Goal: Check status: Check status

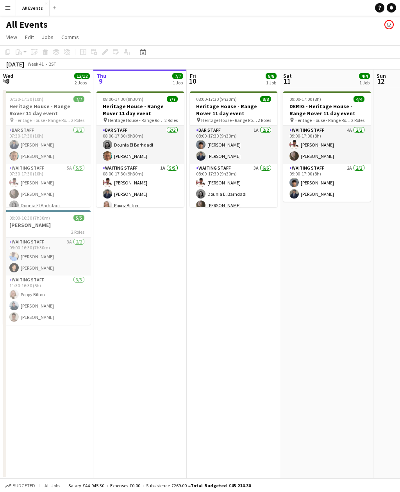
click at [392, 10] on icon at bounding box center [391, 10] width 1 height 1
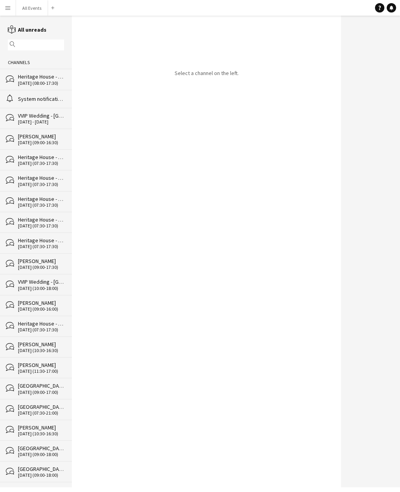
click at [48, 75] on div "Heritage House - Range Rover 11 day event" at bounding box center [41, 76] width 46 height 7
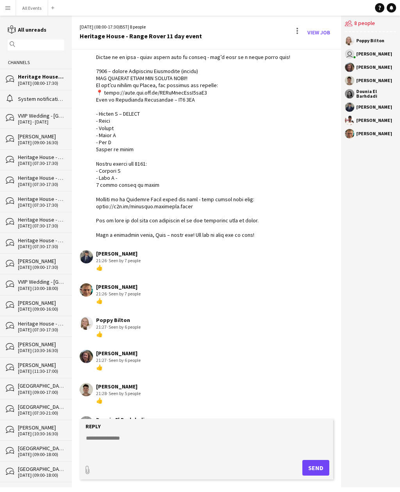
scroll to position [131, 0]
click at [32, 7] on button "All Events Close" at bounding box center [32, 7] width 32 height 15
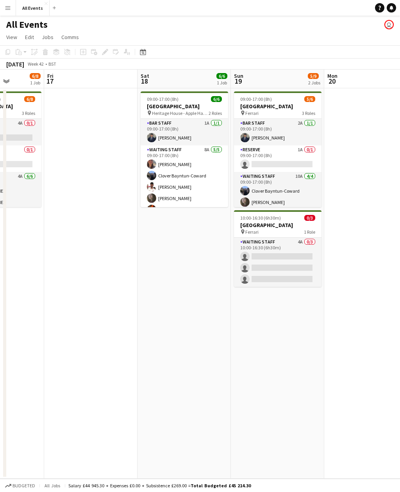
click at [276, 270] on app-card-role "Waiting Staff 4A 0/3 10:00-16:30 (6h30m) single-neutral-actions single-neutral-…" at bounding box center [278, 262] width 88 height 49
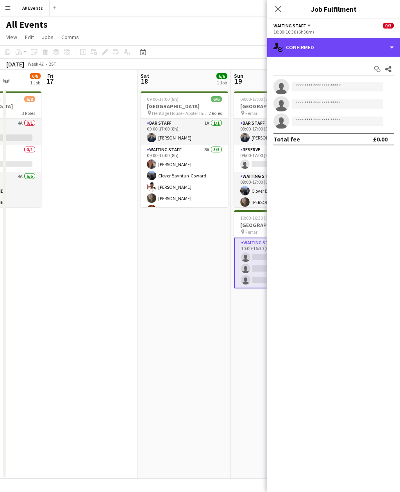
click at [350, 49] on div "single-neutral-actions-check-2 Confirmed" at bounding box center [333, 47] width 133 height 19
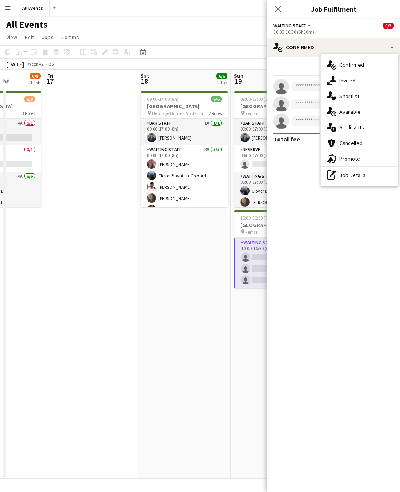
click at [368, 131] on div "single-neutral-actions-information Applicants" at bounding box center [359, 128] width 77 height 16
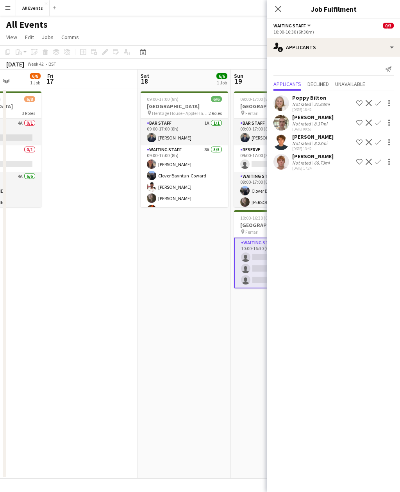
click at [217, 313] on app-date-cell "09:00-17:00 (8h) 6/6 Heritage House pin Heritage House - Apple Harvest day tbc …" at bounding box center [184, 283] width 93 height 390
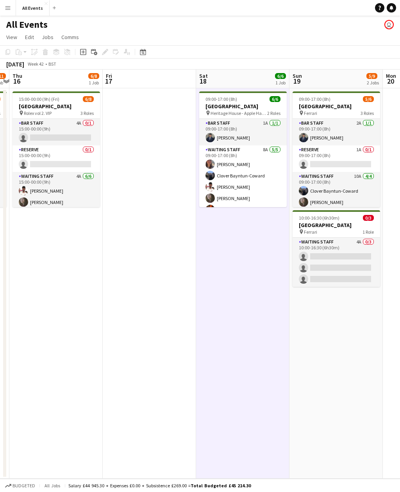
scroll to position [0, 366]
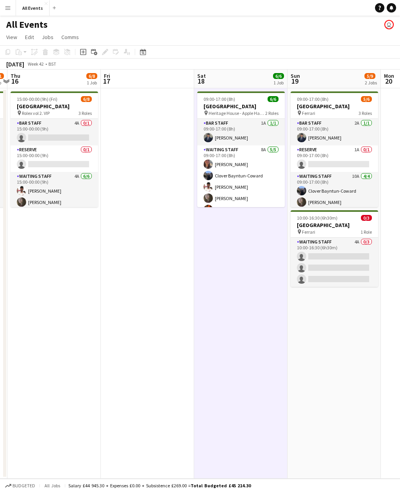
click at [278, 189] on app-card-role "Waiting Staff 8A [DATE] 09:00-17:00 (8h) [PERSON_NAME] Clover Bayntun-Coward [P…" at bounding box center [241, 181] width 88 height 72
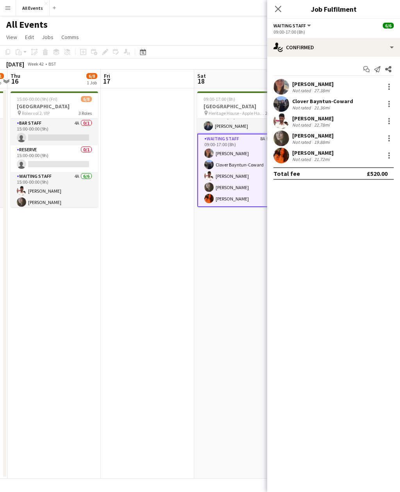
click at [249, 237] on app-date-cell "09:00-17:00 (8h) 6/6 Heritage House pin Heritage House - Apple Harvest day tbc …" at bounding box center [240, 283] width 93 height 390
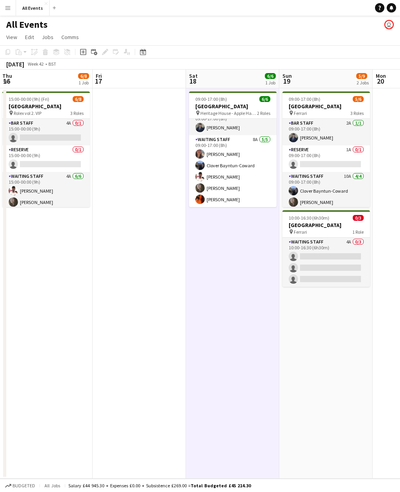
click at [263, 194] on app-card-role "Waiting Staff 8A [DATE] 09:00-17:00 (8h) [PERSON_NAME] Clover Bayntun-Coward [P…" at bounding box center [233, 171] width 88 height 72
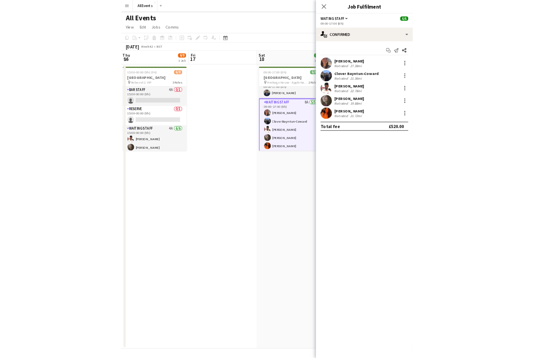
scroll to position [0, 202]
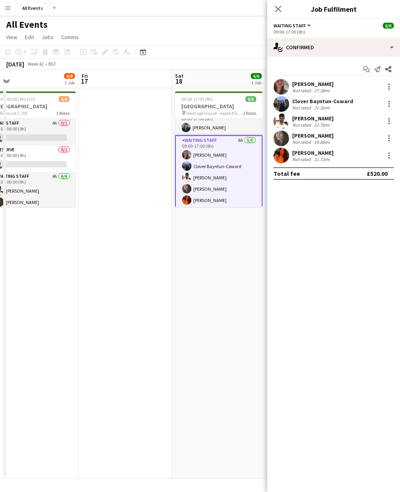
click at [217, 333] on app-date-cell "09:00-17:00 (8h) 6/6 Heritage House pin Heritage House - Apple Harvest day tbc …" at bounding box center [218, 283] width 93 height 390
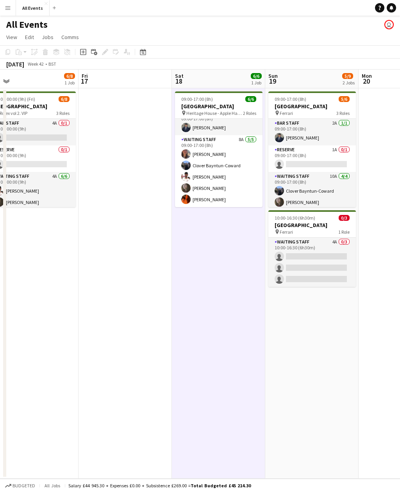
click at [9, 4] on button "Menu" at bounding box center [8, 8] width 16 height 16
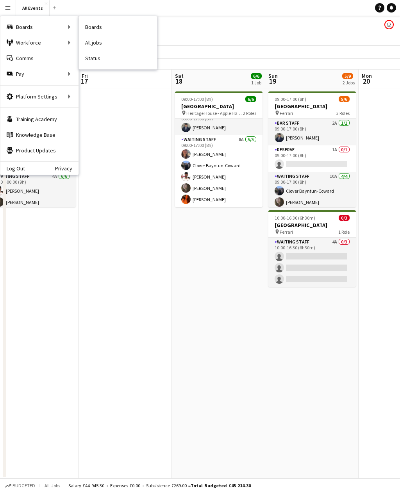
click at [106, 61] on link "Status" at bounding box center [118, 58] width 78 height 16
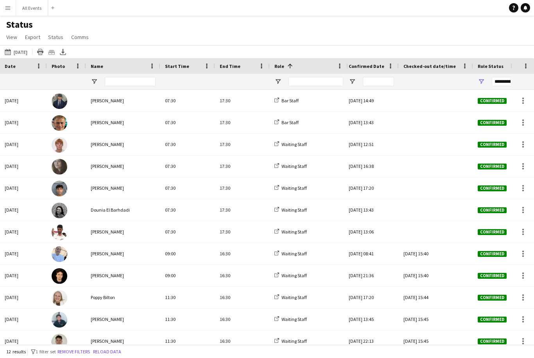
click at [8, 8] on app-icon "Menu" at bounding box center [8, 8] width 6 height 6
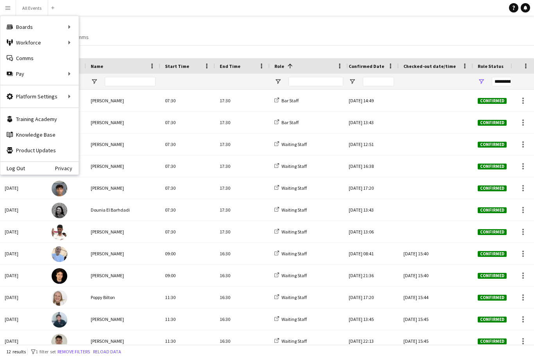
click at [123, 14] on app-navbar "Menu Boards Boards Boards All jobs Status Workforce Workforce My Workforce Recr…" at bounding box center [267, 8] width 534 height 16
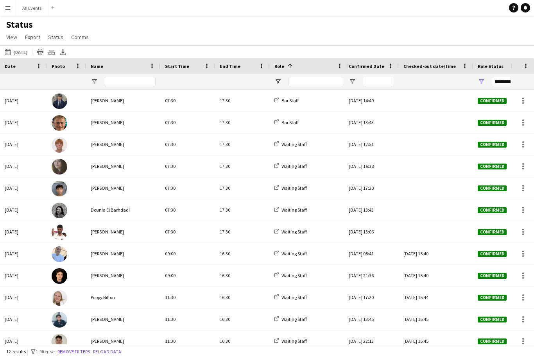
click at [28, 47] on button "[DATE] to [DATE] [DATE]" at bounding box center [16, 51] width 26 height 9
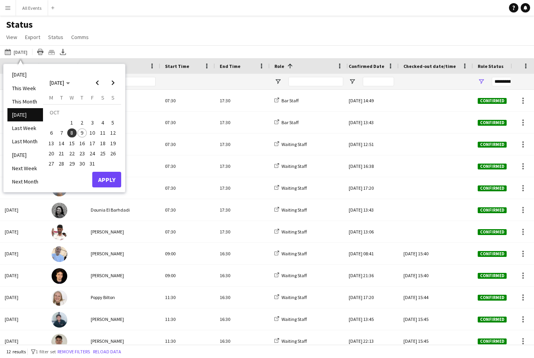
click at [98, 75] on span "Previous month" at bounding box center [97, 83] width 16 height 16
click at [80, 139] on span "18" at bounding box center [81, 143] width 9 height 9
click at [102, 172] on button "Apply" at bounding box center [106, 180] width 29 height 16
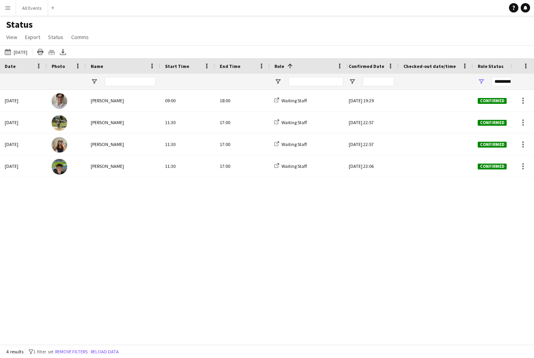
click at [336, 90] on div "Waiting Staff" at bounding box center [309, 100] width 78 height 21
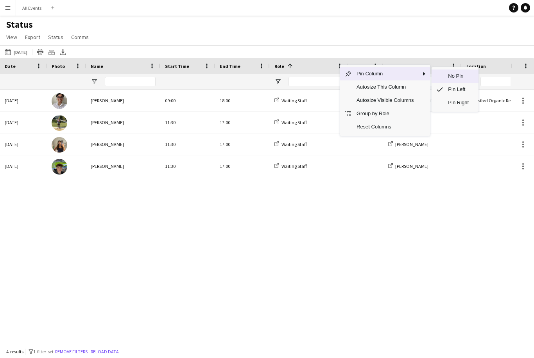
click at [400, 70] on span "No Pin" at bounding box center [458, 76] width 30 height 13
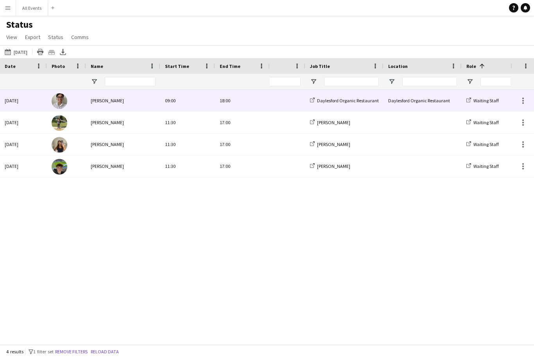
click at [277, 90] on div "All Events" at bounding box center [266, 100] width 78 height 21
click at [253, 209] on div "[DATE] [PERSON_NAME] 09:00 18:00 [DATE] [PERSON_NAME] 11:30 17:00 [DATE] [PERSO…" at bounding box center [267, 217] width 534 height 255
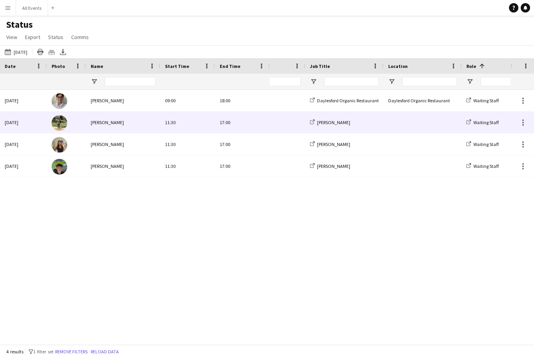
click at [258, 112] on div "17:00" at bounding box center [242, 122] width 55 height 21
click at [204, 112] on div "11:30" at bounding box center [187, 122] width 55 height 21
click at [126, 112] on div "[PERSON_NAME]" at bounding box center [123, 122] width 74 height 21
click at [225, 112] on div "17:00" at bounding box center [242, 122] width 55 height 21
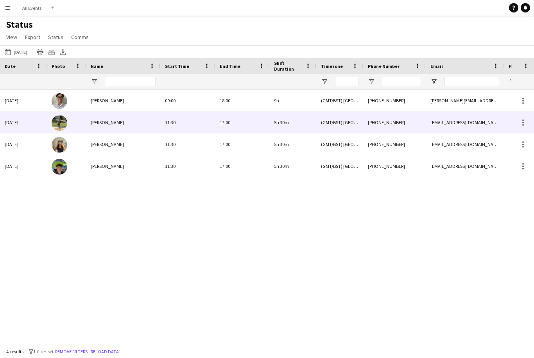
click at [297, 112] on div "5h 30m" at bounding box center [292, 122] width 47 height 21
click at [302, 112] on div "5h 30m" at bounding box center [292, 122] width 47 height 21
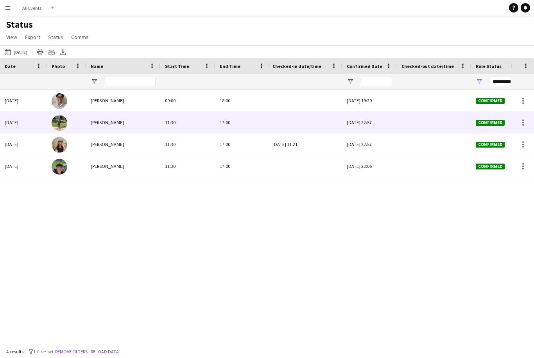
click at [306, 112] on div at bounding box center [304, 122] width 65 height 21
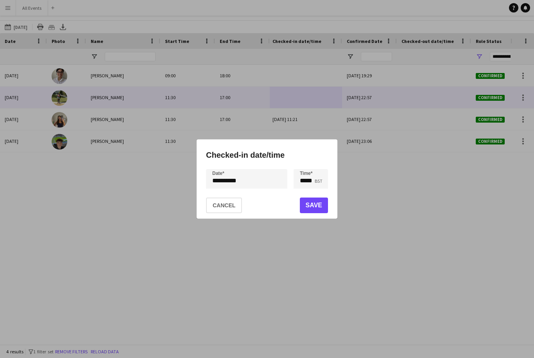
click at [238, 203] on button "Cancel" at bounding box center [224, 206] width 36 height 16
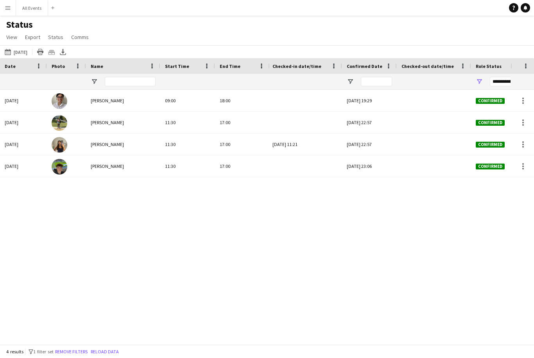
click at [5, 7] on app-icon "Menu" at bounding box center [8, 8] width 6 height 6
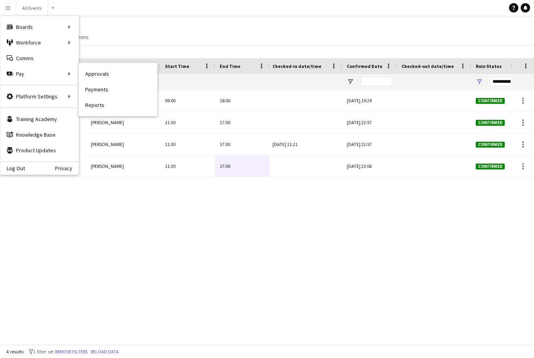
click at [117, 74] on link "Approvals" at bounding box center [118, 74] width 78 height 16
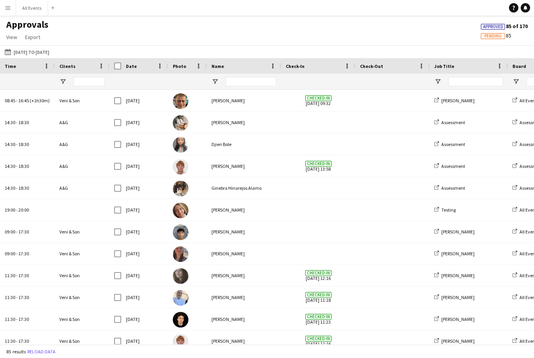
click at [34, 54] on button "[DATE] to [DATE] [DATE] to [DATE]" at bounding box center [27, 51] width 48 height 9
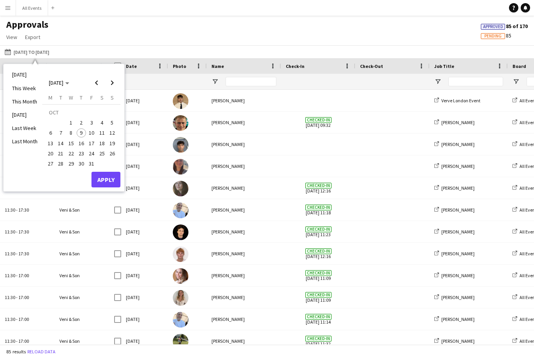
click at [97, 83] on span "Previous month" at bounding box center [97, 83] width 16 height 16
click at [53, 152] on span "22" at bounding box center [50, 153] width 9 height 9
click at [54, 157] on button "22" at bounding box center [50, 153] width 10 height 10
click at [87, 146] on button "19" at bounding box center [91, 143] width 10 height 10
click at [112, 177] on button "Apply" at bounding box center [105, 180] width 29 height 16
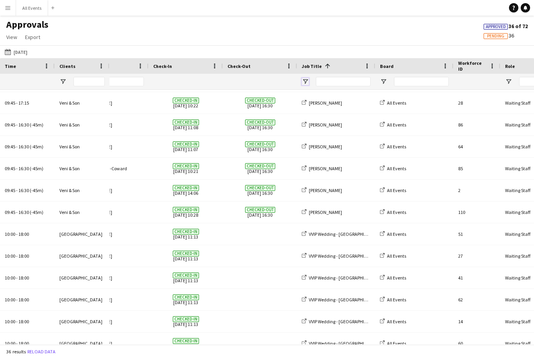
click at [308, 82] on span "Open Filter Menu" at bounding box center [305, 81] width 7 height 7
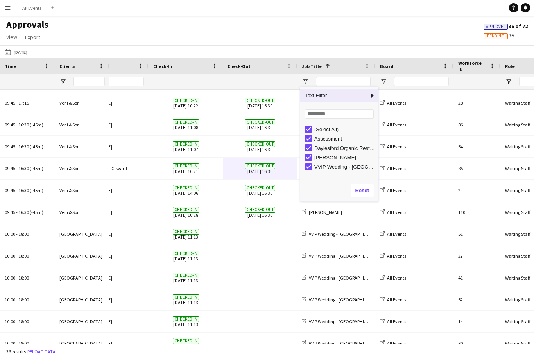
click at [333, 130] on div "(Select All)" at bounding box center [345, 130] width 62 height 6
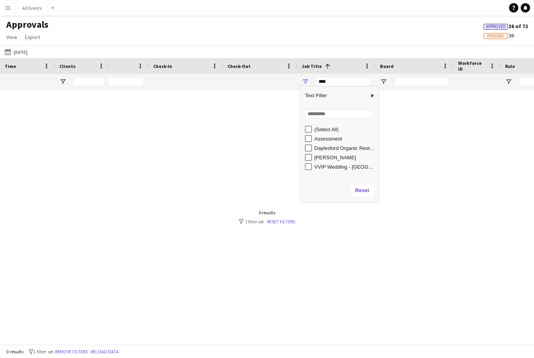
click at [337, 127] on div "(Select All)" at bounding box center [345, 130] width 62 height 6
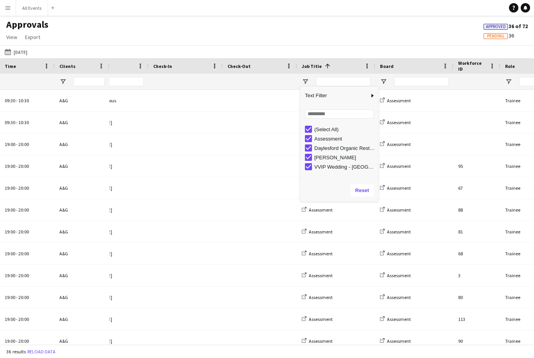
click at [340, 145] on div "Daylesford Organic Restaurant" at bounding box center [345, 148] width 62 height 6
click at [339, 139] on div "Assessment" at bounding box center [345, 139] width 62 height 6
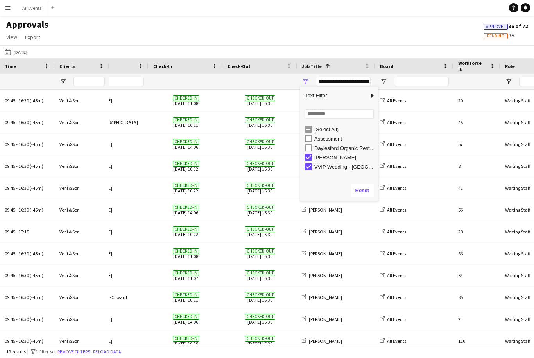
click at [343, 151] on div "Daylesford Organic Restaurant" at bounding box center [345, 148] width 62 height 6
type input "**********"
click at [381, 47] on div "[DATE] to [DATE] [DATE] [DATE] This Week This Month [DATE] Last Week Last Month…" at bounding box center [267, 51] width 534 height 13
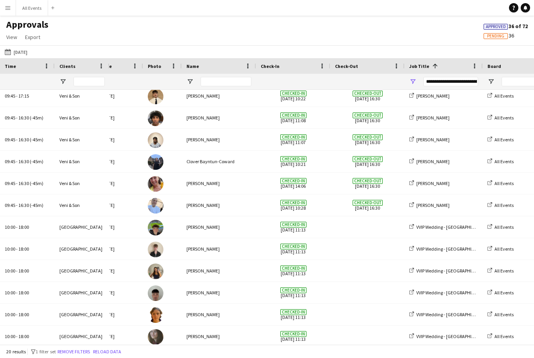
click at [29, 49] on button "[DATE] to [DATE] [DATE]" at bounding box center [16, 51] width 26 height 9
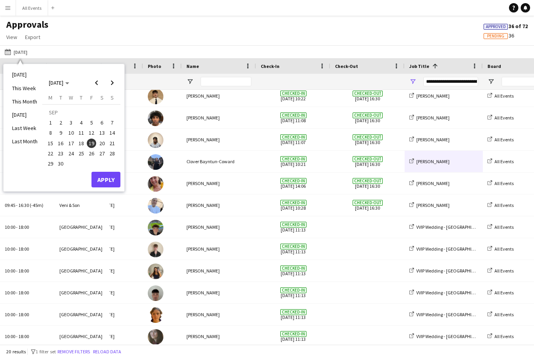
click at [83, 142] on span "18" at bounding box center [81, 143] width 9 height 9
click at [107, 180] on button "Apply" at bounding box center [105, 180] width 29 height 16
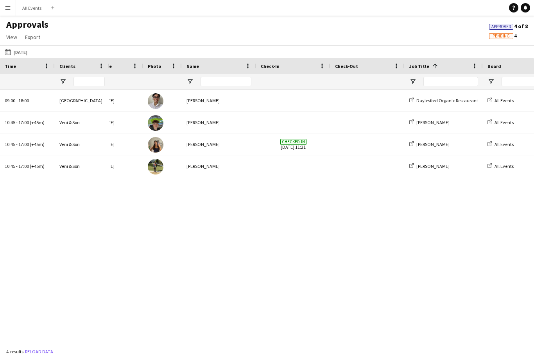
click at [162, 150] on img at bounding box center [156, 145] width 16 height 16
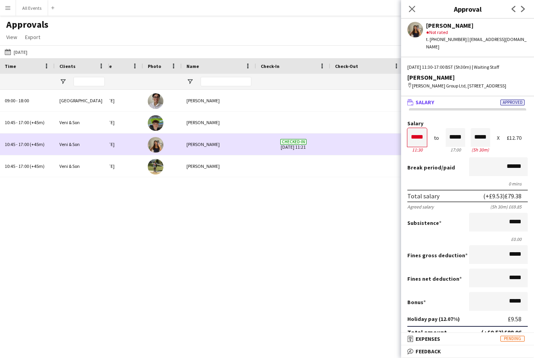
click at [215, 33] on div "Approvals View Customise view Customise filters Reset Filters Reset View Reset …" at bounding box center [267, 32] width 534 height 27
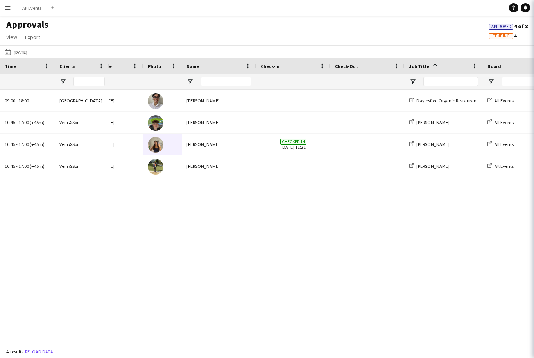
click at [11, 10] on app-icon "Menu" at bounding box center [8, 8] width 6 height 6
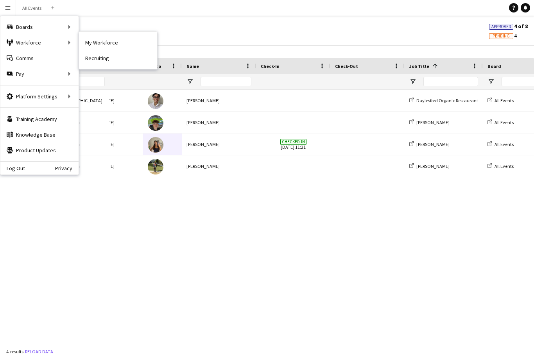
click at [115, 41] on link "My Workforce" at bounding box center [118, 43] width 78 height 16
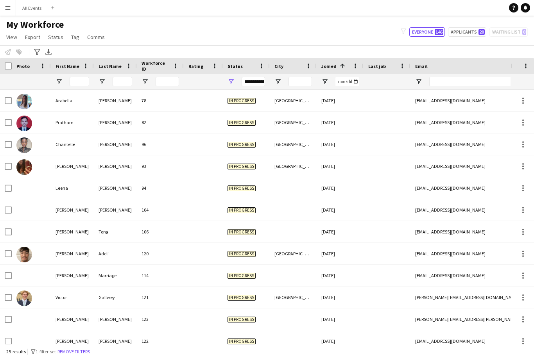
scroll to position [14, 0]
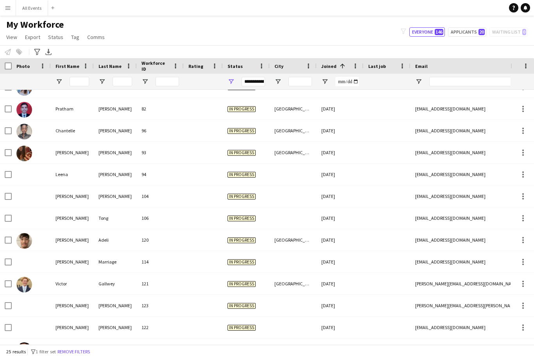
click at [400, 34] on span "20" at bounding box center [481, 32] width 6 height 6
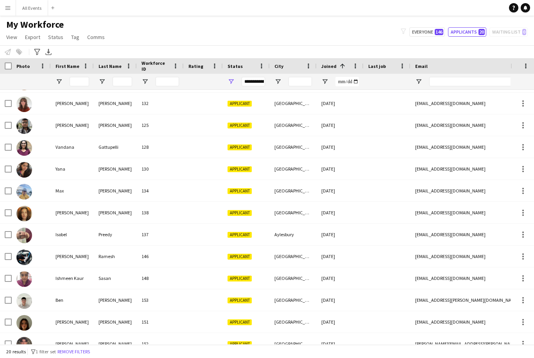
scroll to position [118, 0]
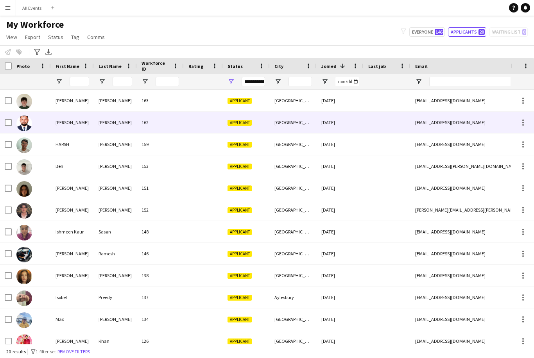
click at [352, 124] on div "[DATE]" at bounding box center [340, 122] width 47 height 21
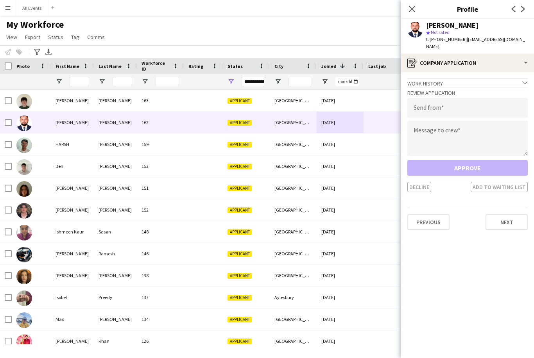
click at [400, 208] on div "Previous Next" at bounding box center [467, 219] width 120 height 22
click at [400, 220] on button "Next" at bounding box center [506, 223] width 42 height 16
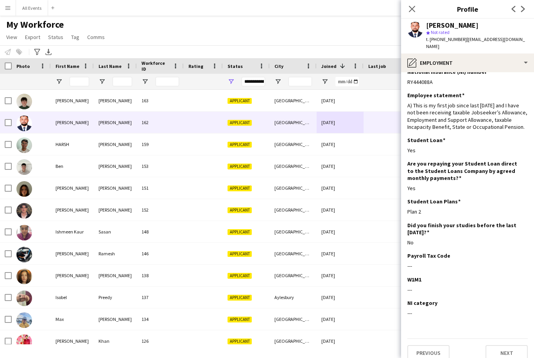
click at [400, 345] on button "Next" at bounding box center [506, 353] width 42 height 16
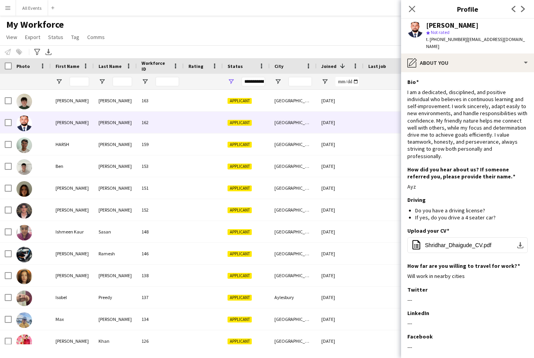
click at [337, 145] on div "[DATE]" at bounding box center [340, 144] width 47 height 21
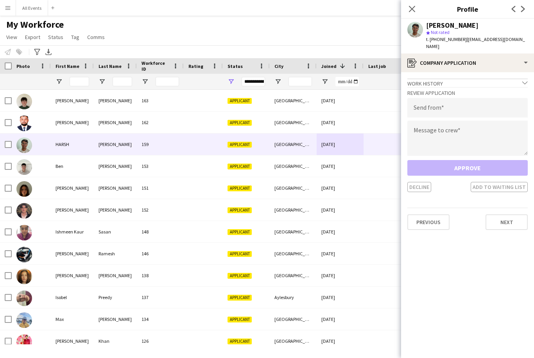
click at [400, 220] on button "Next" at bounding box center [506, 223] width 42 height 16
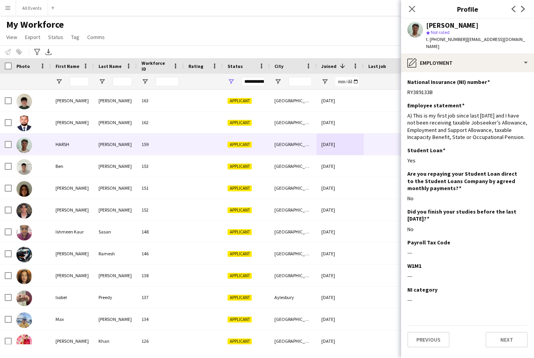
click at [400, 343] on app-section-data-types "National Insurance (NI) number Edit this field RY389133B Employee statement Edi…" at bounding box center [467, 215] width 133 height 286
click at [400, 332] on button "Next" at bounding box center [506, 340] width 42 height 16
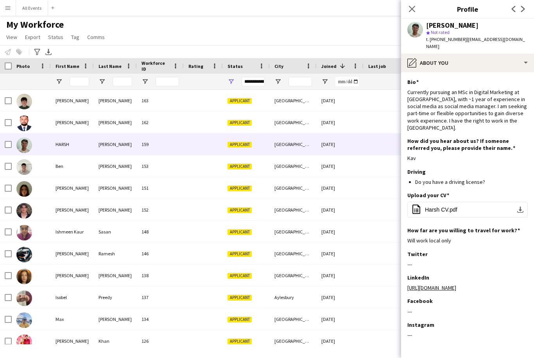
click at [235, 170] on div "Applicant" at bounding box center [246, 166] width 47 height 21
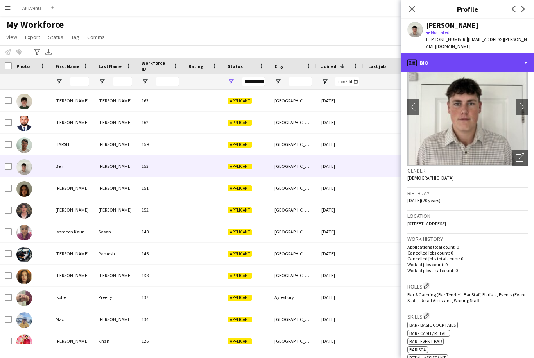
click at [400, 58] on div "profile Bio" at bounding box center [467, 63] width 133 height 19
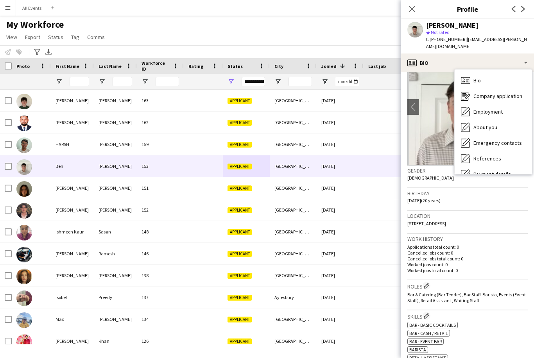
click at [400, 122] on div "About you About you" at bounding box center [492, 128] width 77 height 16
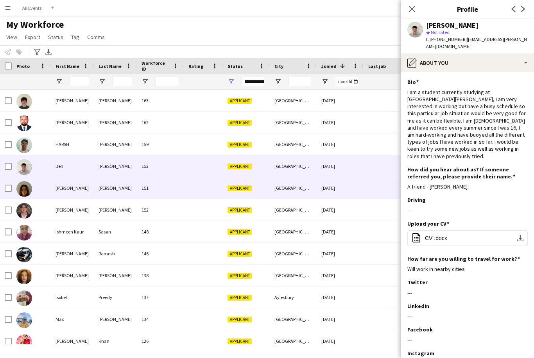
click at [304, 191] on div "[GEOGRAPHIC_DATA]" at bounding box center [293, 187] width 47 height 21
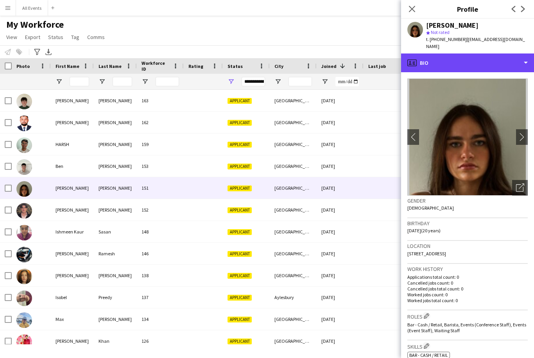
click at [400, 58] on div "profile Bio" at bounding box center [467, 63] width 133 height 19
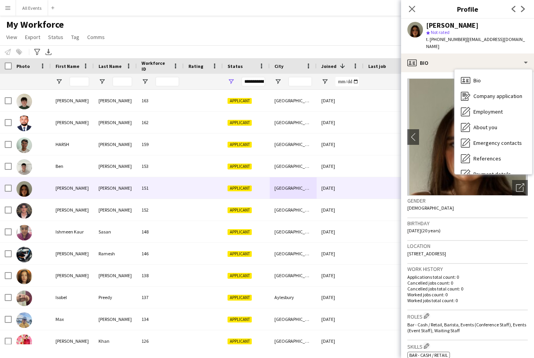
click at [400, 121] on div "About you About you" at bounding box center [492, 128] width 77 height 16
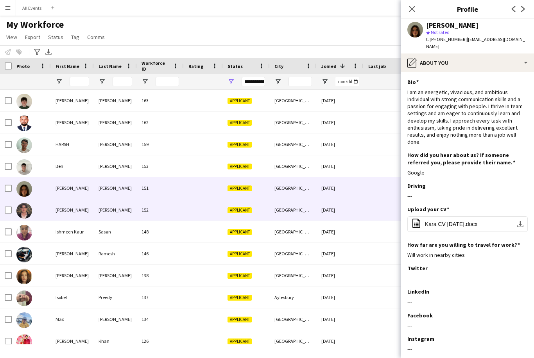
click at [345, 218] on div "[DATE]" at bounding box center [340, 209] width 47 height 21
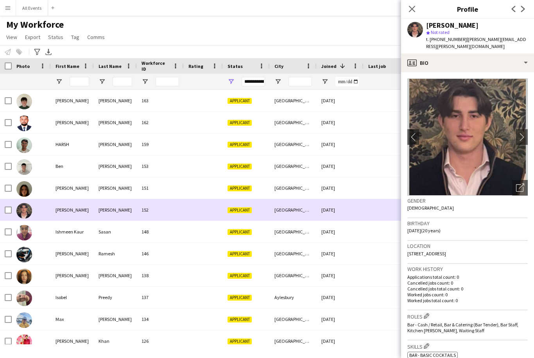
click at [356, 100] on div "[DATE]" at bounding box center [340, 100] width 47 height 21
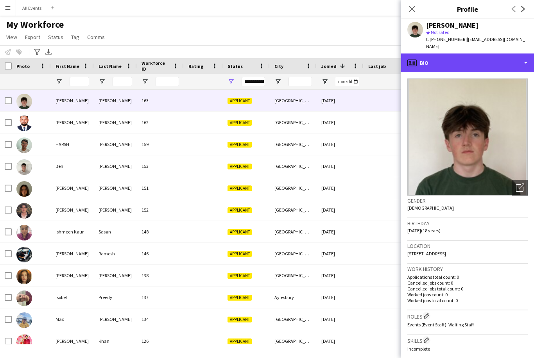
click at [400, 58] on div "profile Bio" at bounding box center [467, 63] width 133 height 19
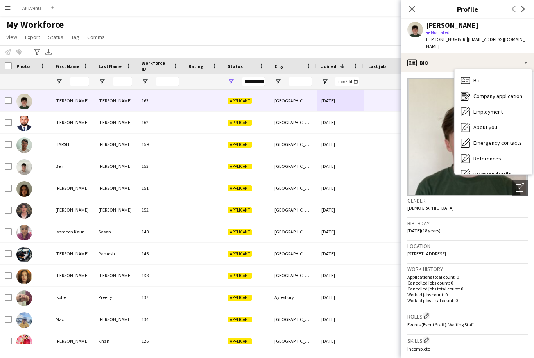
click at [400, 122] on div "About you About you" at bounding box center [492, 128] width 77 height 16
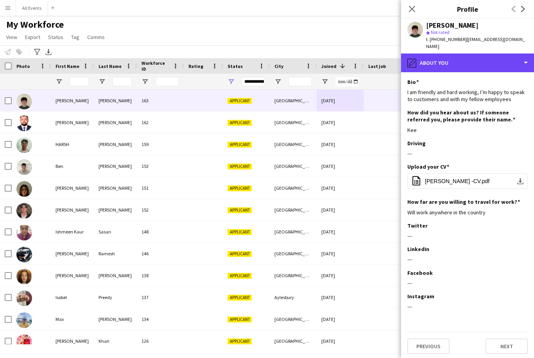
click at [400, 55] on div "pencil4 About you" at bounding box center [467, 63] width 133 height 19
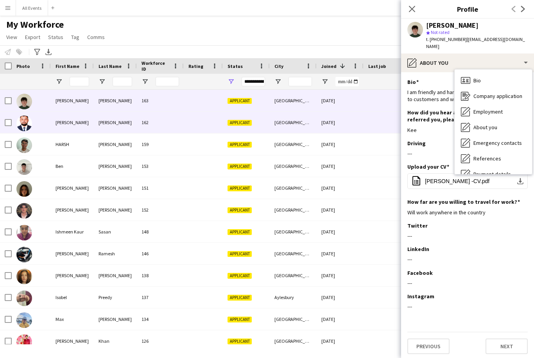
click at [365, 118] on div at bounding box center [386, 122] width 47 height 21
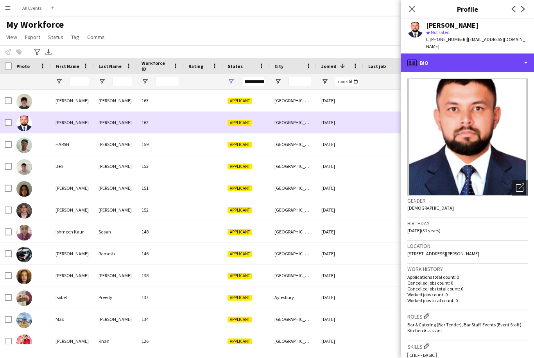
click at [400, 58] on div "profile Bio" at bounding box center [467, 63] width 133 height 19
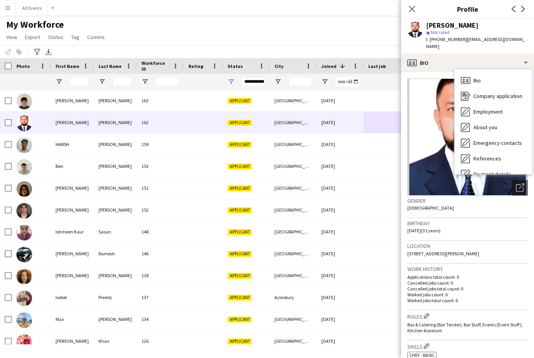
click at [400, 120] on div "About you About you" at bounding box center [492, 128] width 77 height 16
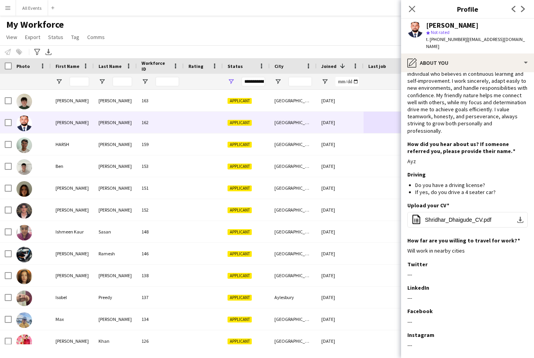
scroll to position [28, 0]
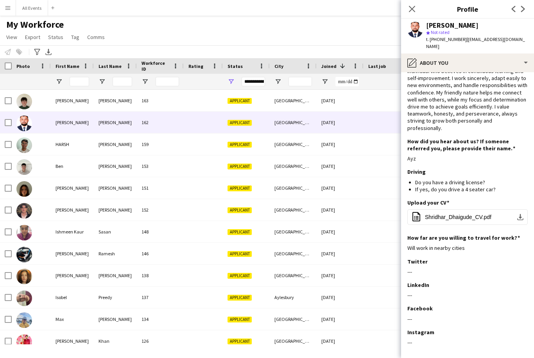
click at [348, 144] on div "[DATE]" at bounding box center [340, 144] width 47 height 21
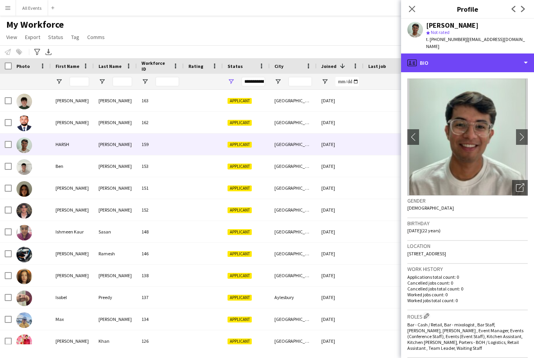
click at [400, 59] on div "profile Bio" at bounding box center [467, 63] width 133 height 19
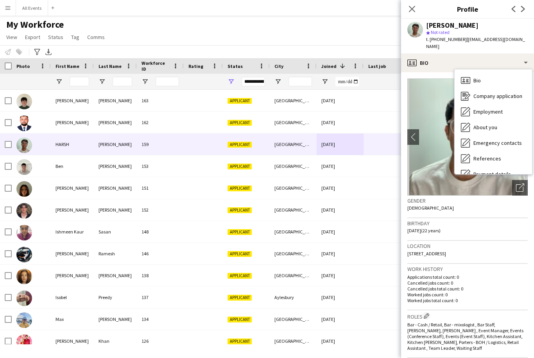
click at [400, 120] on div "About you About you" at bounding box center [492, 128] width 77 height 16
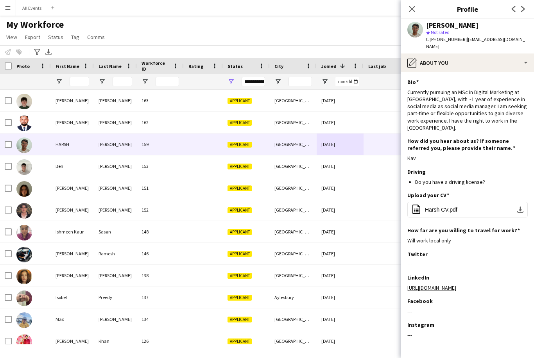
click at [400, 10] on icon at bounding box center [412, 9] width 6 height 6
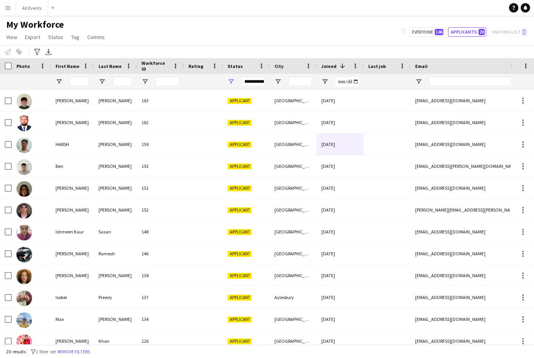
click at [400, 35] on button "Everyone 146" at bounding box center [427, 31] width 36 height 9
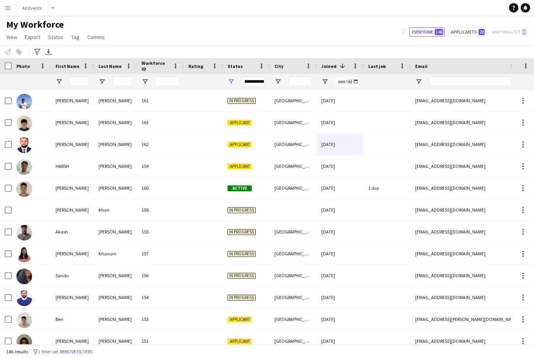
click at [400, 34] on button "Applicants 20" at bounding box center [467, 31] width 38 height 9
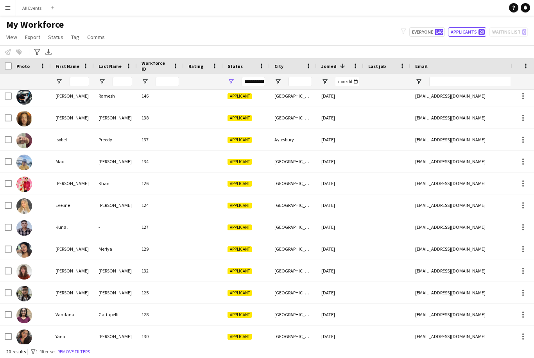
scroll to position [158, 0]
click at [336, 272] on div "[DATE]" at bounding box center [340, 270] width 47 height 21
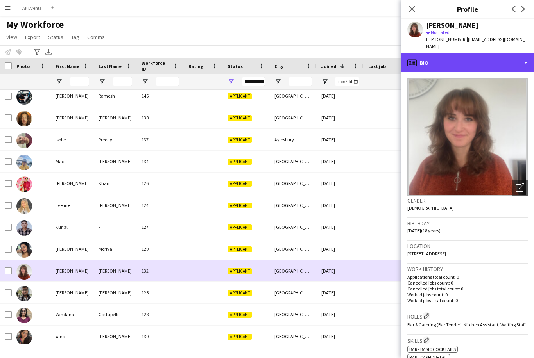
click at [400, 60] on div "profile Bio" at bounding box center [467, 63] width 133 height 19
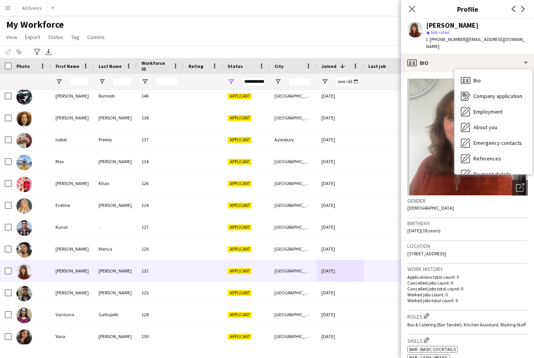
click at [400, 122] on div "About you About you" at bounding box center [492, 128] width 77 height 16
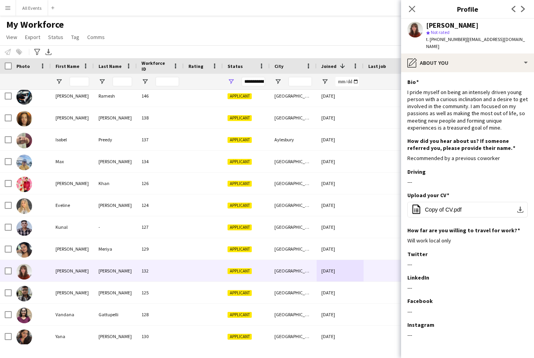
click at [391, 47] on div "Notify workforce Add to tag Select at least one crew to tag him or her. Advance…" at bounding box center [267, 51] width 534 height 13
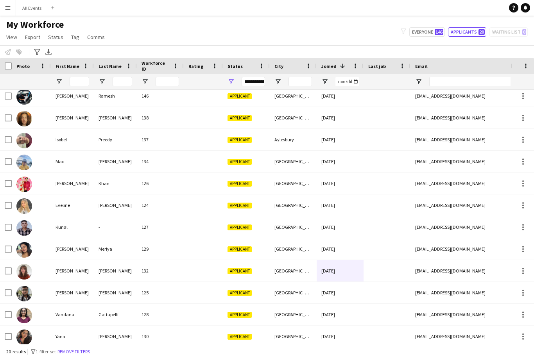
scroll to position [25, 0]
click at [87, 352] on button "Remove filters" at bounding box center [74, 352] width 36 height 9
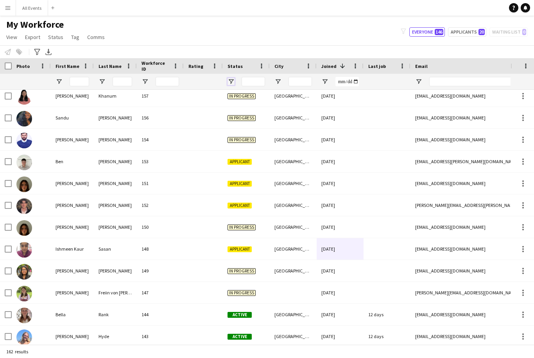
click at [233, 78] on span "Open Filter Menu" at bounding box center [230, 81] width 7 height 7
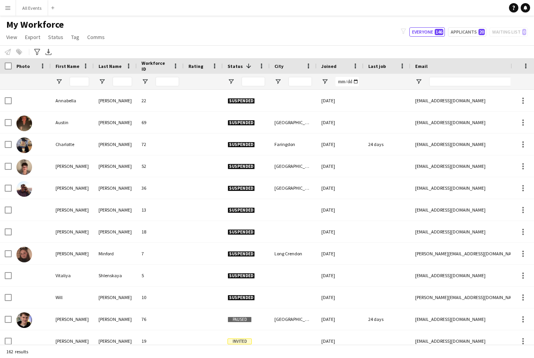
scroll to position [233, 0]
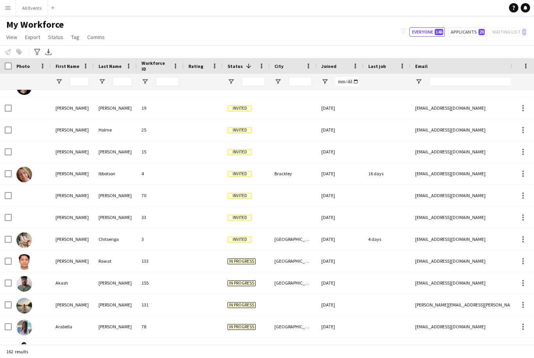
click at [320, 163] on div "[DATE]" at bounding box center [340, 173] width 47 height 21
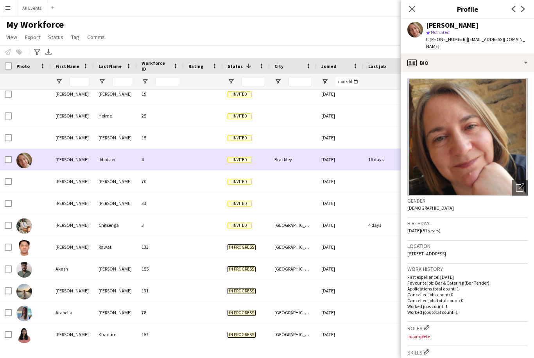
scroll to position [247, 0]
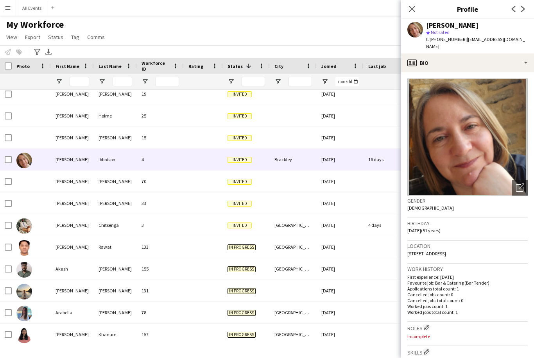
click at [400, 10] on icon at bounding box center [412, 9] width 6 height 6
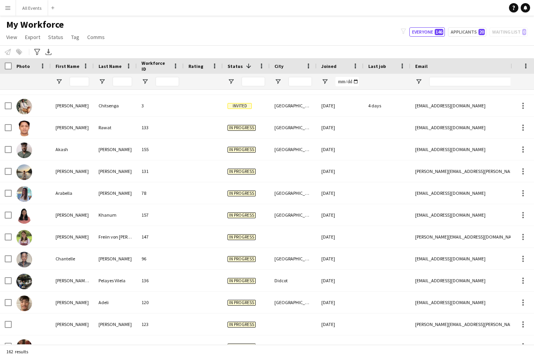
scroll to position [370, 0]
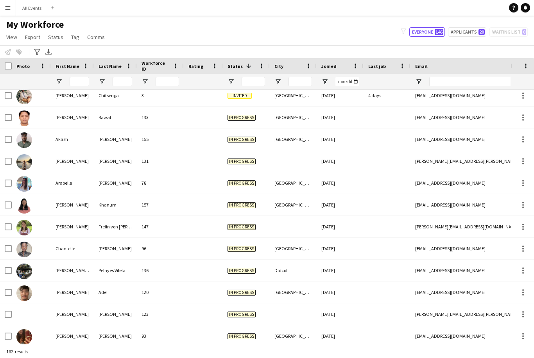
click at [231, 78] on span "Open Filter Menu" at bounding box center [230, 81] width 7 height 7
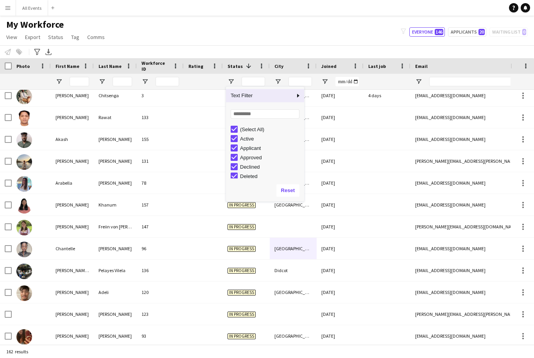
click at [259, 127] on div "(Select All)" at bounding box center [271, 130] width 62 height 6
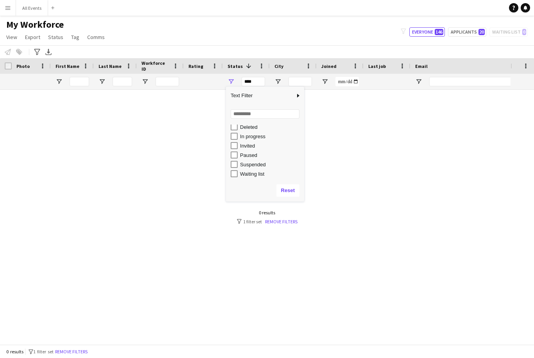
click at [268, 134] on div "In progress" at bounding box center [271, 137] width 62 height 6
type input "**********"
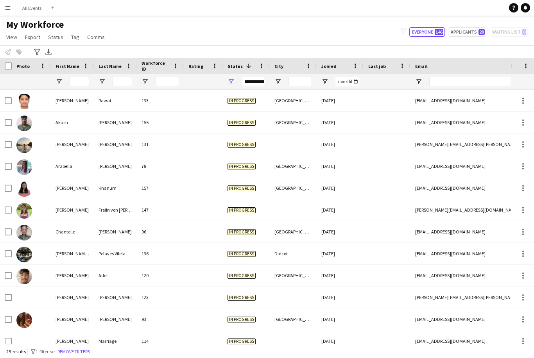
click at [341, 45] on div "Notify workforce Add to tag Select at least one crew to tag him or her. Advance…" at bounding box center [267, 51] width 534 height 13
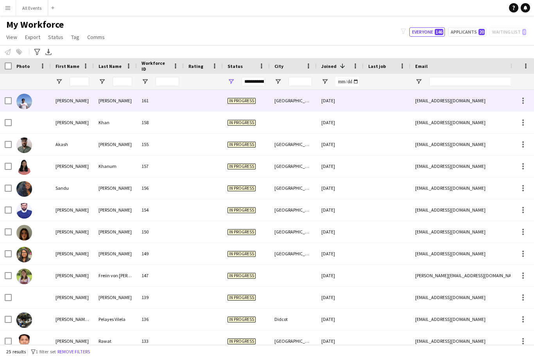
click at [328, 90] on div "[DATE]" at bounding box center [340, 100] width 47 height 21
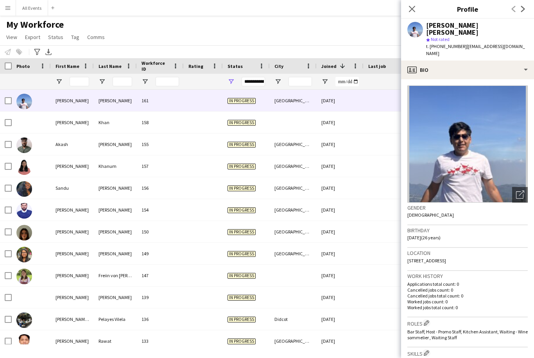
click at [366, 19] on div "My Workforce View Views Default view New view Update view Delete view Edit name…" at bounding box center [267, 32] width 534 height 27
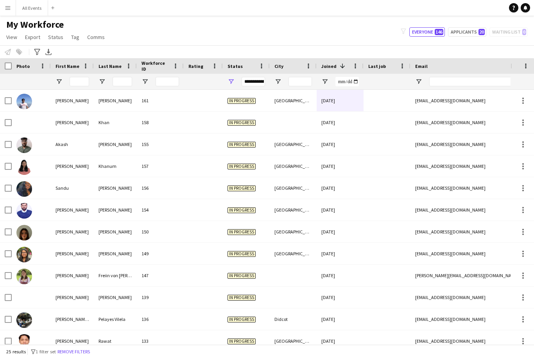
click at [15, 9] on button "Menu" at bounding box center [8, 8] width 16 height 16
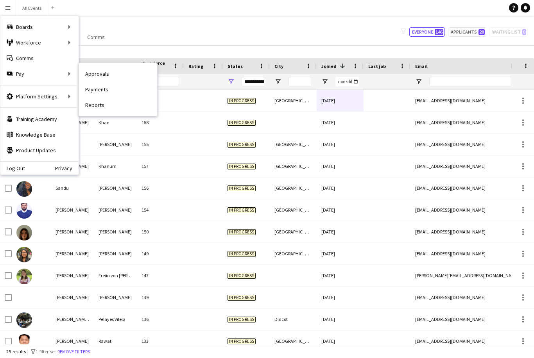
click at [114, 76] on link "Approvals" at bounding box center [118, 74] width 78 height 16
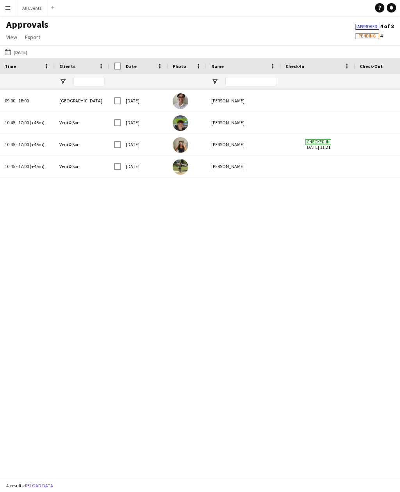
scroll to position [25, 0]
click at [27, 5] on button "All Events Close" at bounding box center [32, 7] width 32 height 15
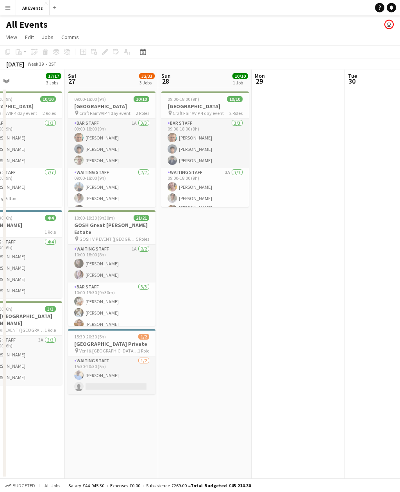
scroll to position [10, 0]
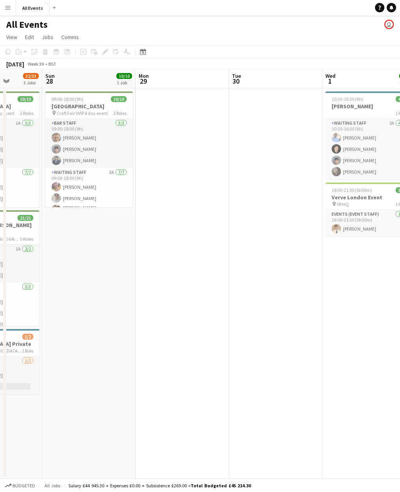
click at [399, 187] on span "1/1" at bounding box center [401, 190] width 11 height 6
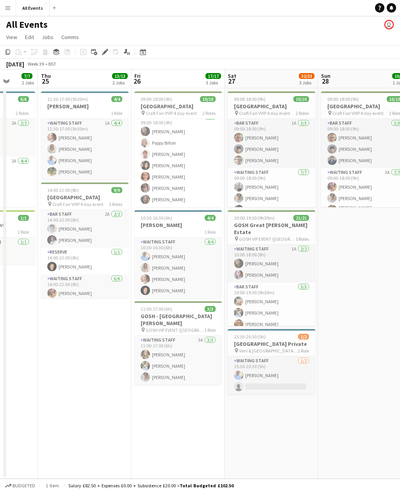
scroll to position [55, 0]
click at [10, 7] on app-icon "Menu" at bounding box center [8, 8] width 6 height 6
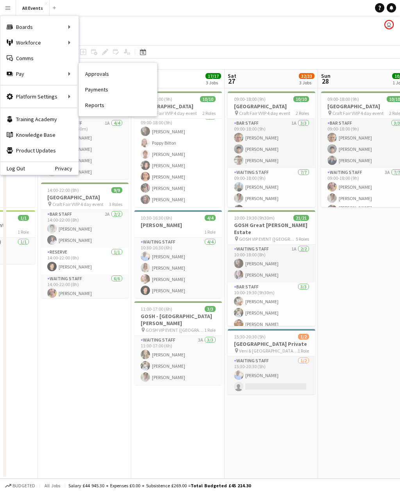
click at [93, 73] on link "Approvals" at bounding box center [118, 74] width 78 height 16
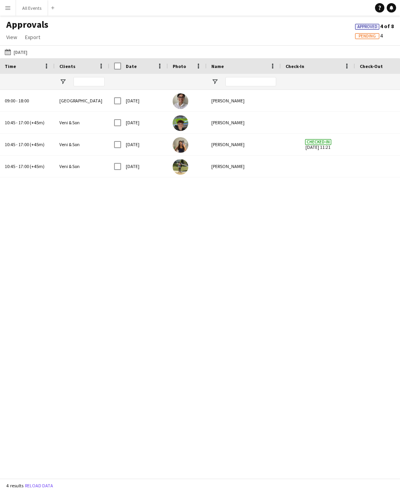
click at [20, 55] on button "[DATE] [DATE]" at bounding box center [16, 51] width 26 height 9
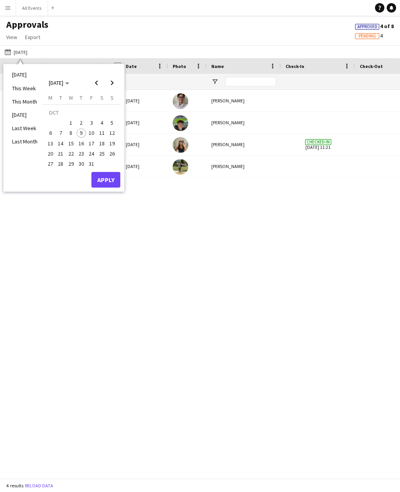
click at [41, 492] on html "Menu Boards Boards Boards All jobs Status Workforce Workforce My Workforce Recr…" at bounding box center [200, 246] width 400 height 492
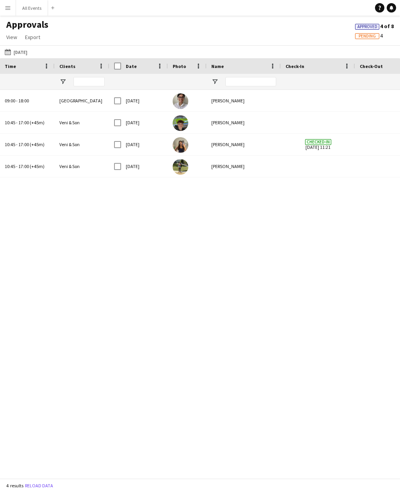
click at [18, 52] on button "[DATE] [DATE]" at bounding box center [16, 51] width 26 height 9
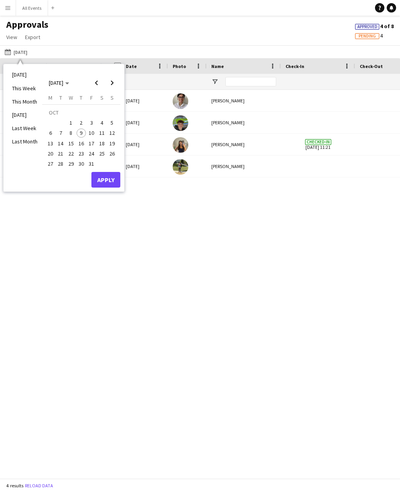
click at [100, 83] on span "Previous month" at bounding box center [97, 83] width 16 height 16
click at [93, 145] on span "19" at bounding box center [91, 143] width 9 height 9
click at [69, 150] on span "24" at bounding box center [70, 153] width 9 height 9
click at [74, 154] on span "24" at bounding box center [70, 153] width 9 height 9
click at [104, 182] on button "Apply" at bounding box center [105, 180] width 29 height 16
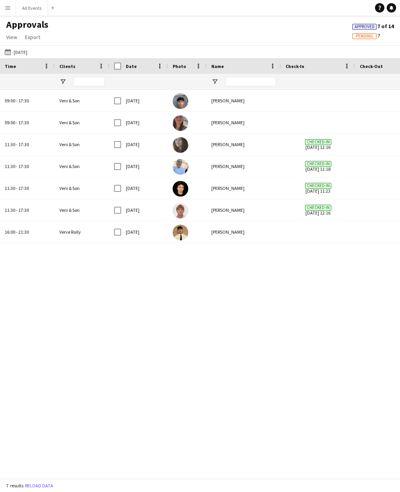
click at [19, 52] on button "[DATE] [DATE]" at bounding box center [16, 51] width 26 height 9
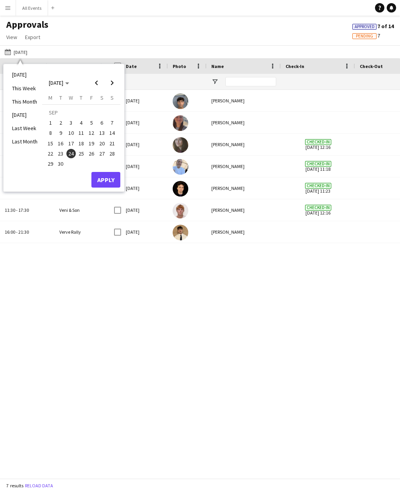
click at [81, 154] on span "25" at bounding box center [81, 153] width 9 height 9
click at [99, 181] on button "Apply" at bounding box center [105, 180] width 29 height 16
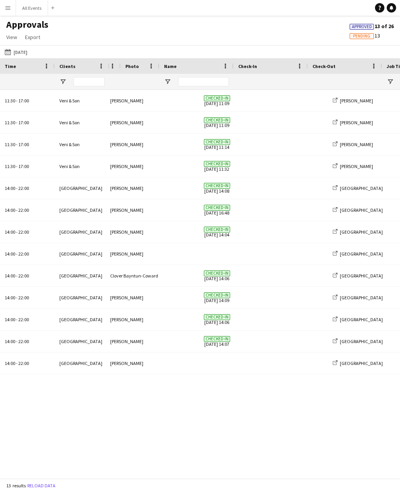
scroll to position [0, 102]
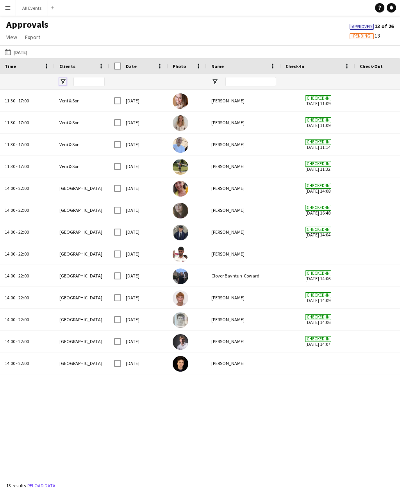
click at [61, 78] on span "Open Filter Menu" at bounding box center [62, 81] width 7 height 7
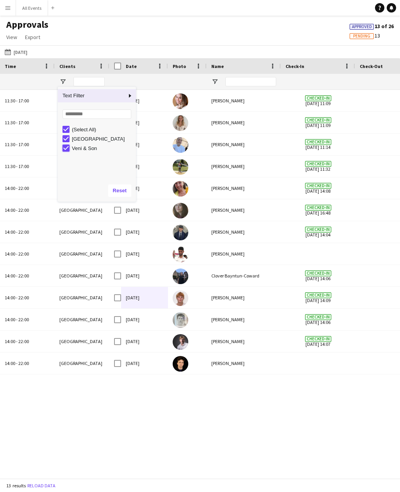
type input "**********"
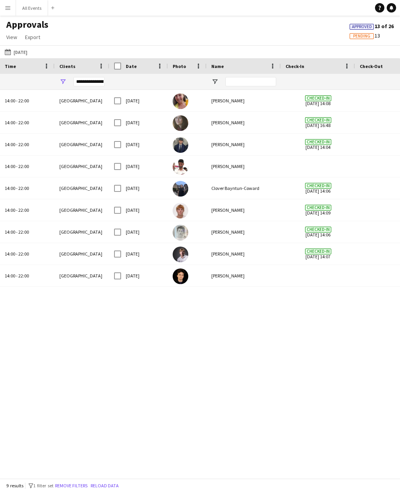
click at [126, 358] on div "Heritage House Checked-in [DATE] 14:08 [PERSON_NAME][DATE] [GEOGRAPHIC_DATA] Ch…" at bounding box center [254, 284] width 291 height 388
click at [16, 47] on button "[DATE] [DATE]" at bounding box center [16, 51] width 26 height 9
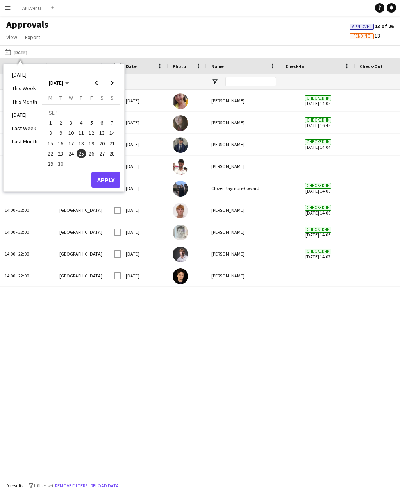
click at [87, 149] on span "26" at bounding box center [91, 153] width 9 height 9
click at [106, 172] on button "Apply" at bounding box center [105, 180] width 29 height 16
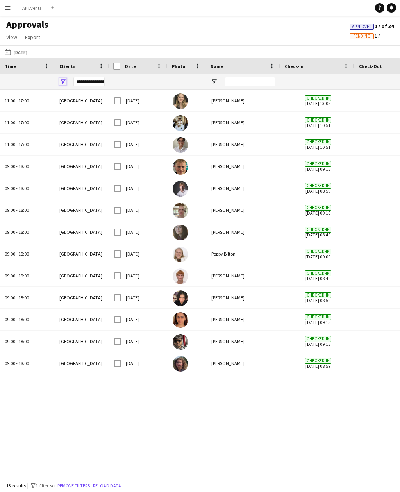
click at [60, 78] on span "Open Filter Menu" at bounding box center [62, 81] width 7 height 7
click at [21, 47] on button "[DATE] [DATE]" at bounding box center [16, 51] width 26 height 9
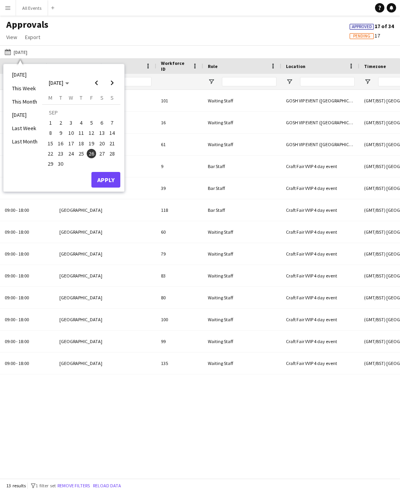
click at [288, 78] on span "Open Filter Menu" at bounding box center [289, 81] width 7 height 7
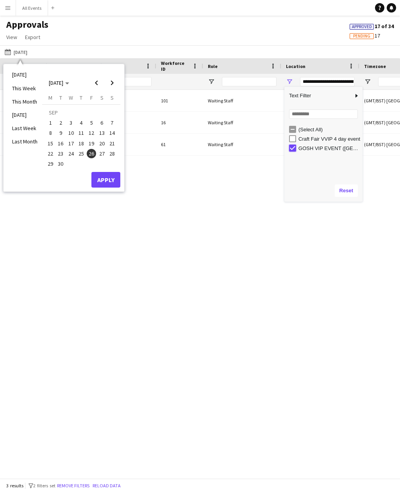
type input "***"
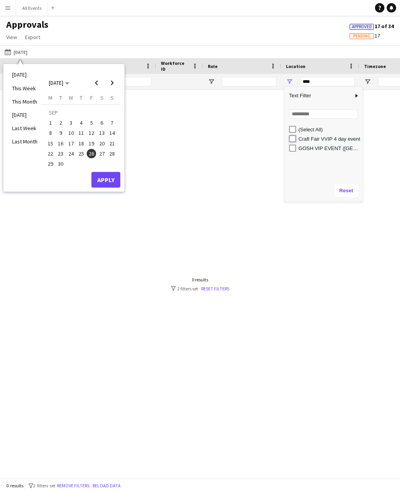
type input "**********"
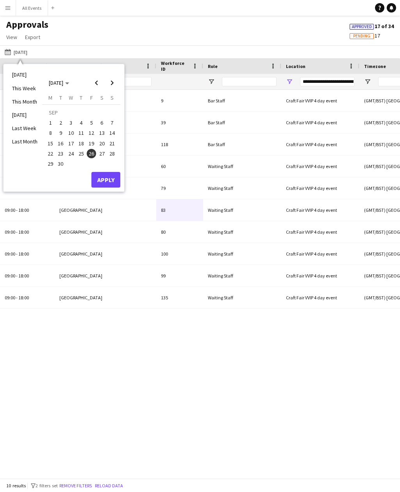
click at [161, 340] on div "[GEOGRAPHIC_DATA] All Events 9 Bar Staff Craft Fair VVIP 4 day event (GMT/BST) …" at bounding box center [254, 284] width 291 height 388
click at [102, 172] on button "Apply" at bounding box center [105, 180] width 29 height 16
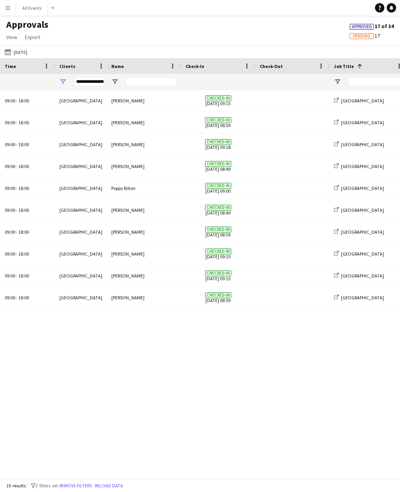
click at [394, 6] on link "Notifications" at bounding box center [391, 7] width 9 height 9
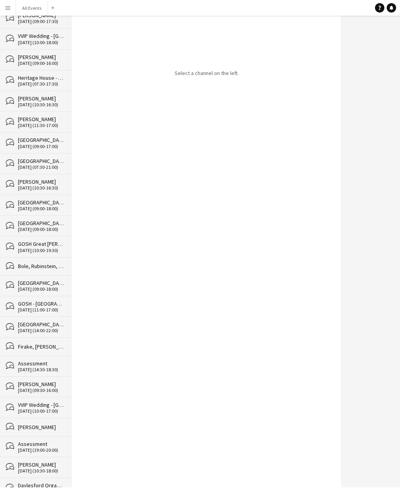
click at [27, 281] on div "[GEOGRAPHIC_DATA]" at bounding box center [41, 282] width 46 height 7
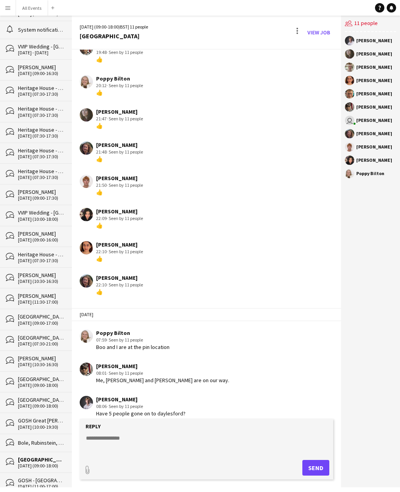
click at [27, 396] on div "[GEOGRAPHIC_DATA]" at bounding box center [41, 399] width 46 height 7
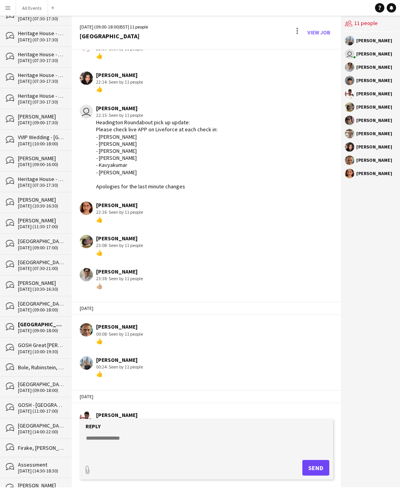
click at [22, 381] on div "[GEOGRAPHIC_DATA]" at bounding box center [41, 384] width 46 height 7
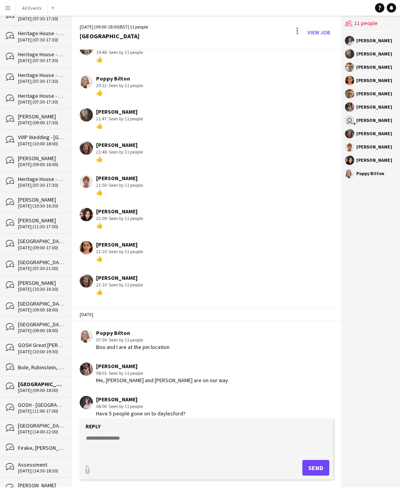
click at [23, 429] on div "[DATE] (14:00-22:00)" at bounding box center [41, 431] width 46 height 5
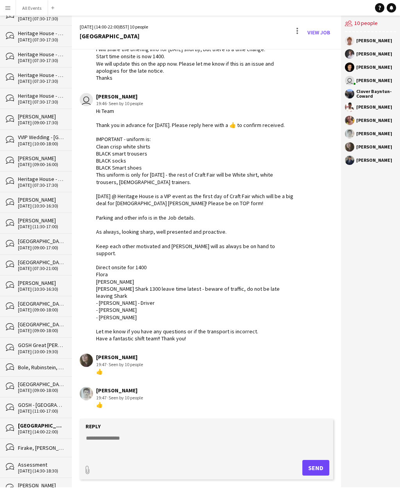
click at [32, 7] on button "All Events Close" at bounding box center [32, 7] width 32 height 15
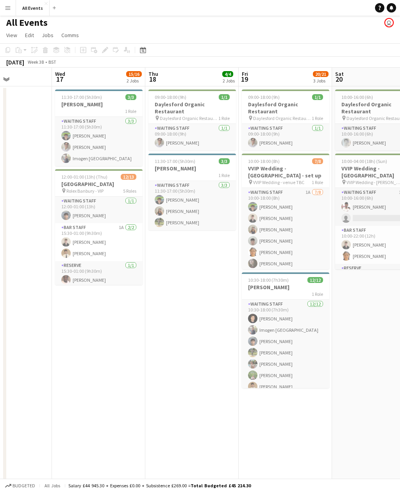
scroll to position [0, 227]
